Goal: Task Accomplishment & Management: Manage account settings

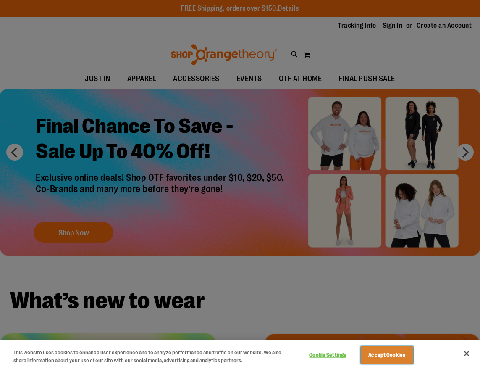
click at [381, 355] on button "Accept Cookies" at bounding box center [387, 355] width 53 height 18
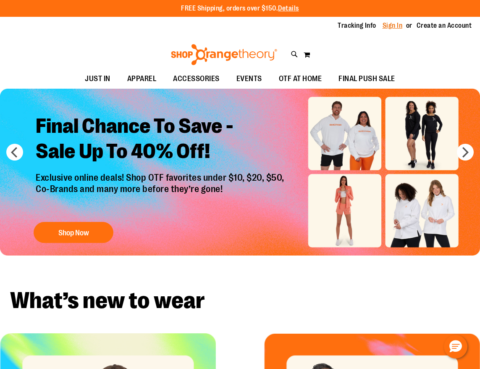
click at [394, 26] on link "Sign In" at bounding box center [393, 25] width 20 height 9
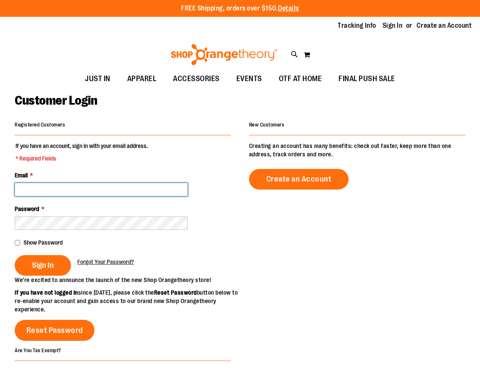
click at [44, 194] on input "Email *" at bounding box center [101, 189] width 173 height 13
click at [47, 190] on input "Email *" at bounding box center [101, 189] width 173 height 13
click at [26, 189] on input "Email *" at bounding box center [101, 189] width 173 height 13
click at [308, 320] on div at bounding box center [353, 310] width 226 height 69
click at [52, 194] on input "Email *" at bounding box center [101, 189] width 173 height 13
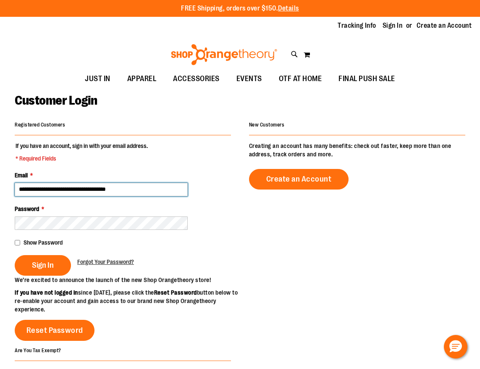
type input "**********"
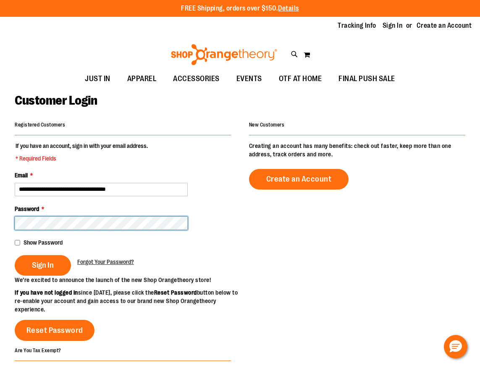
click at [15, 255] on button "Sign In" at bounding box center [43, 265] width 56 height 21
